Goal: Task Accomplishment & Management: Complete application form

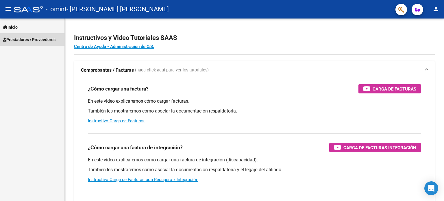
click at [42, 38] on span "Prestadores / Proveedores" at bounding box center [29, 39] width 53 height 6
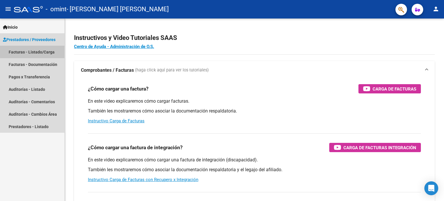
click at [42, 50] on link "Facturas - Listado/Carga" at bounding box center [32, 52] width 64 height 12
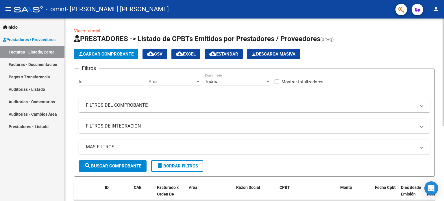
click at [97, 55] on span "Cargar Comprobante" at bounding box center [106, 53] width 55 height 5
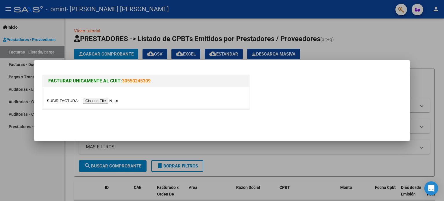
click at [109, 99] on input "file" at bounding box center [83, 101] width 73 height 6
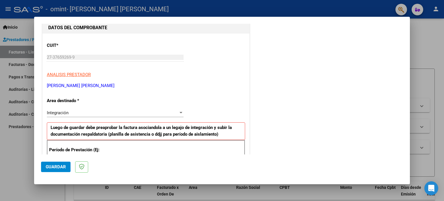
scroll to position [94, 0]
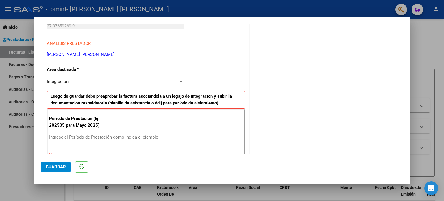
click at [176, 84] on div "Integración Seleccionar Area" at bounding box center [115, 81] width 137 height 9
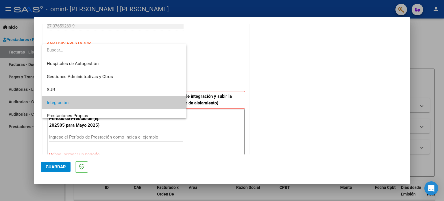
scroll to position [21, 0]
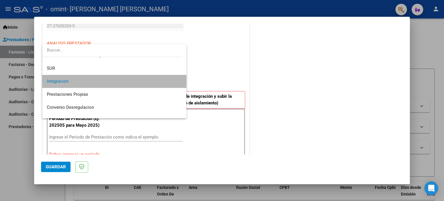
click at [176, 82] on span "Integración" at bounding box center [114, 81] width 135 height 13
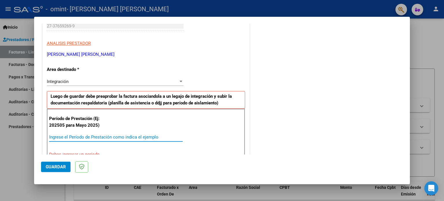
click at [134, 138] on input "Ingrese el Período de Prestación como indica el ejemplo" at bounding box center [116, 136] width 134 height 5
type input "202508"
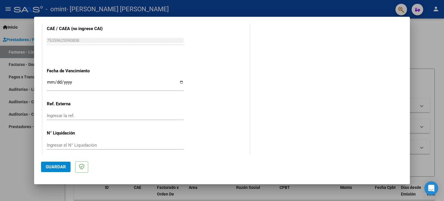
scroll to position [377, 0]
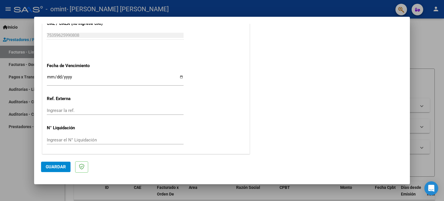
click at [51, 168] on span "Guardar" at bounding box center [56, 166] width 20 height 5
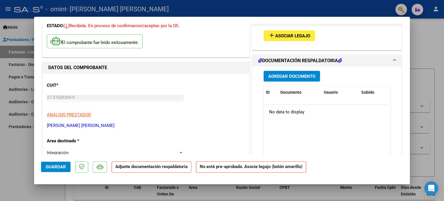
scroll to position [43, 0]
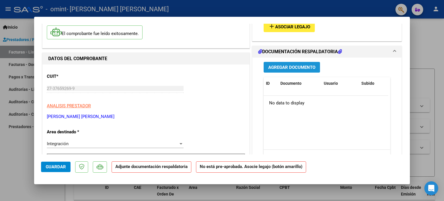
click at [287, 69] on span "Agregar Documento" at bounding box center [291, 67] width 47 height 5
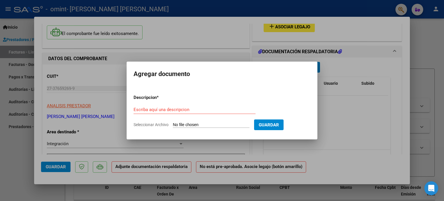
click at [214, 124] on input "Seleccionar Archivo" at bounding box center [211, 124] width 77 height 5
type input "C:\fakepath\HannaRuizDiazAgo25.pdf"
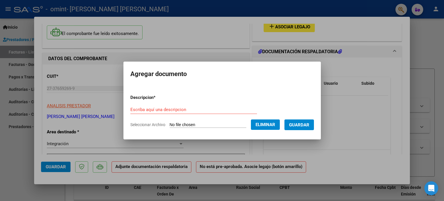
click at [179, 106] on div "Escriba aquí una descripcion" at bounding box center [193, 109] width 127 height 9
type input "planilla de asistencia"
click at [301, 123] on span "Guardar" at bounding box center [299, 124] width 20 height 5
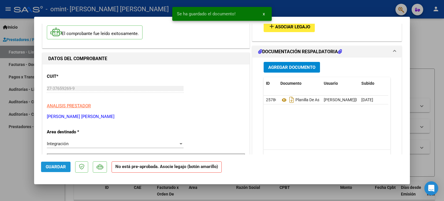
click at [63, 168] on span "Guardar" at bounding box center [56, 166] width 20 height 5
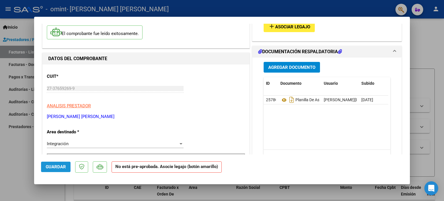
click at [48, 169] on span "Guardar" at bounding box center [56, 166] width 20 height 5
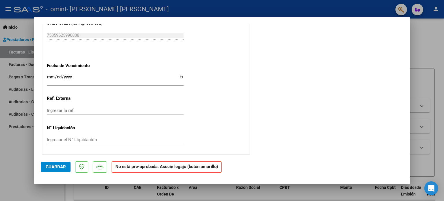
scroll to position [0, 0]
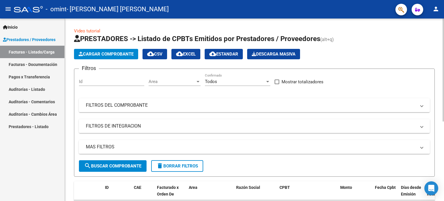
click at [387, 50] on div "Cargar Comprobante cloud_download CSV cloud_download EXCEL cloud_download Estan…" at bounding box center [254, 54] width 361 height 10
click at [18, 167] on div "Inicio Instructivos Contacto OS Prestadores / Proveedores Facturas - Listado/Ca…" at bounding box center [32, 109] width 64 height 182
click at [27, 64] on link "Facturas - Documentación" at bounding box center [32, 64] width 64 height 12
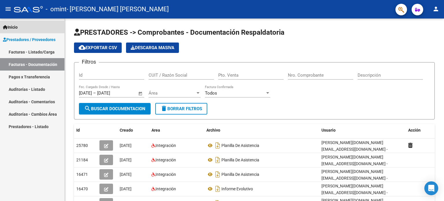
click at [14, 27] on span "Inicio" at bounding box center [10, 27] width 15 height 6
